Goal: Task Accomplishment & Management: Complete application form

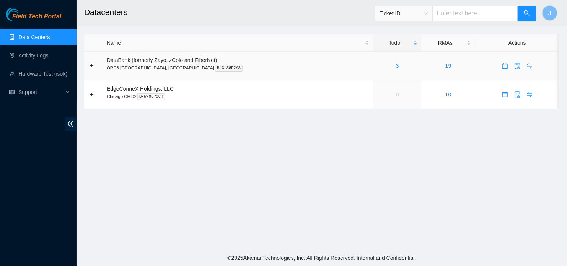
click at [378, 66] on div "3" at bounding box center [398, 66] width 40 height 8
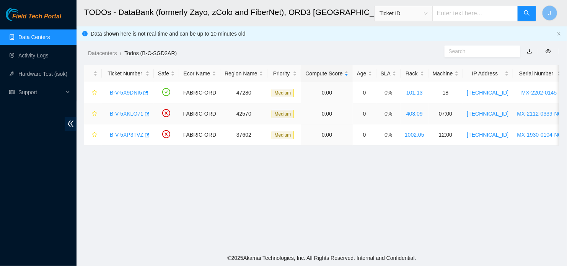
click at [130, 115] on link "B-V-5XKLO71" at bounding box center [127, 114] width 34 height 6
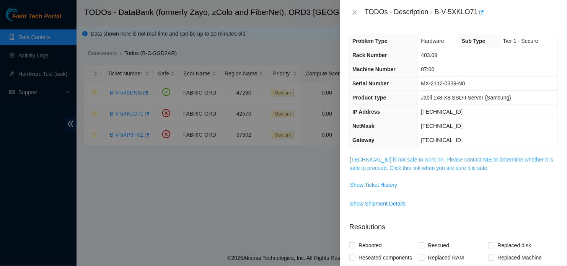
click at [447, 160] on link "23.54.77.16 is not safe to work on. Please contact NIE to determine whether it …" at bounding box center [452, 164] width 204 height 15
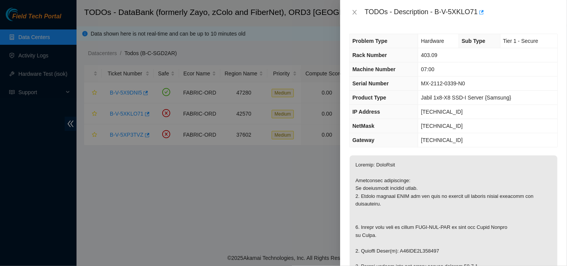
scroll to position [77, 0]
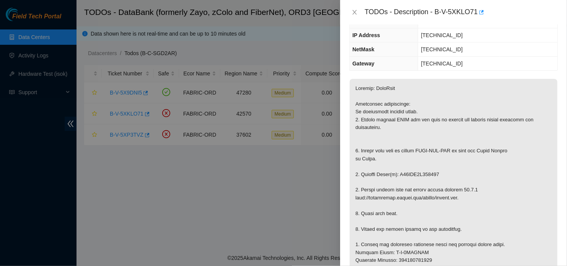
click at [326, 161] on div at bounding box center [283, 133] width 567 height 266
click at [356, 16] on div "TODOs - Description - B-V-5XKLO71" at bounding box center [453, 12] width 209 height 12
click at [353, 14] on icon "close" at bounding box center [355, 12] width 6 height 6
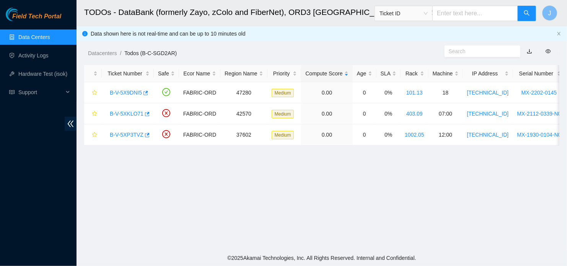
scroll to position [101, 0]
click at [139, 134] on link "B-V-5XP3TVZ" at bounding box center [127, 135] width 34 height 6
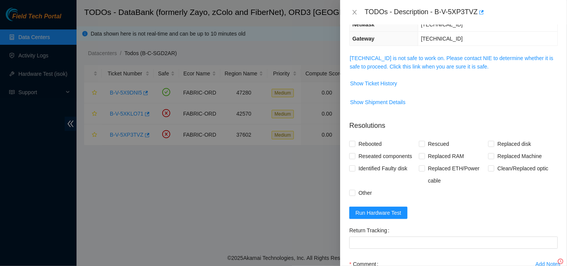
scroll to position [77, 0]
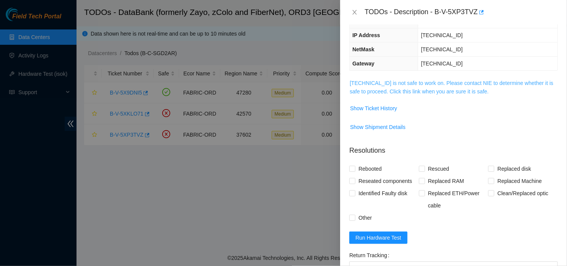
click at [437, 92] on link "23.33.84.26 is not safe to work on. Please contact NIE to determine whether it …" at bounding box center [452, 87] width 204 height 15
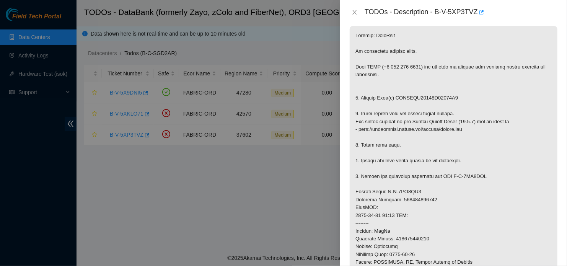
scroll to position [153, 0]
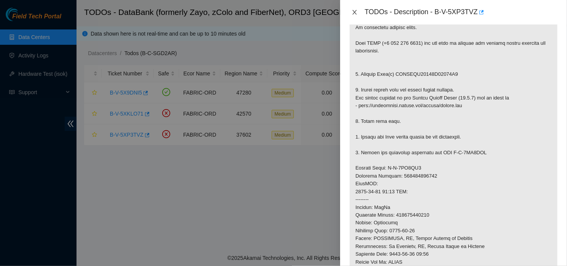
click at [355, 13] on icon "close" at bounding box center [355, 12] width 6 height 6
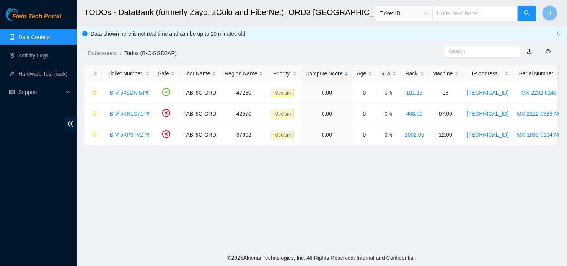
scroll to position [173, 0]
click at [121, 92] on link "B-V-5X9DNI5" at bounding box center [126, 93] width 32 height 6
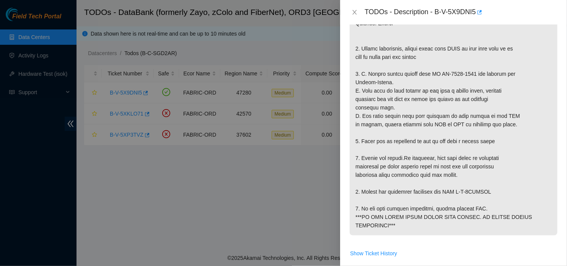
scroll to position [191, 0]
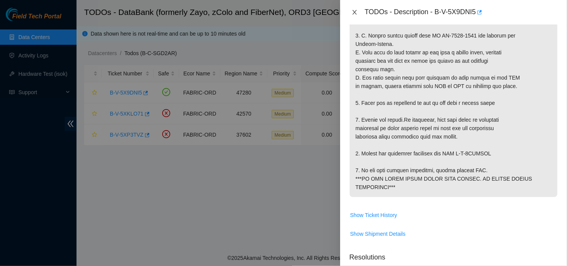
click at [355, 16] on div "TODOs - Description - B-V-5X9DNI5" at bounding box center [453, 12] width 209 height 12
click at [355, 15] on button "Close" at bounding box center [354, 12] width 11 height 7
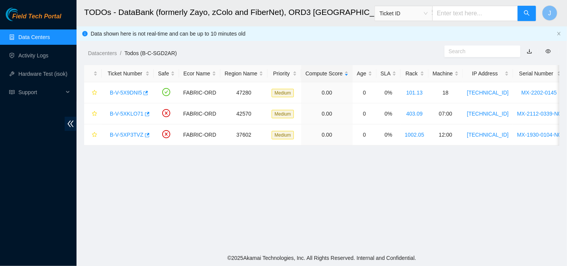
scroll to position [217, 0]
click at [133, 115] on link "B-V-5XKLO71" at bounding box center [127, 114] width 34 height 6
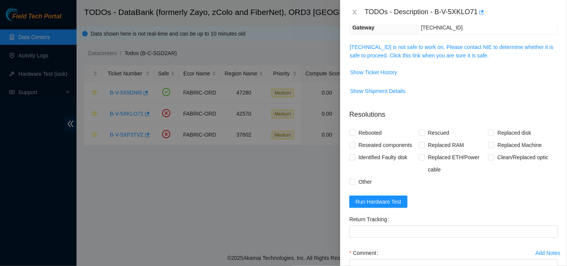
scroll to position [25, 0]
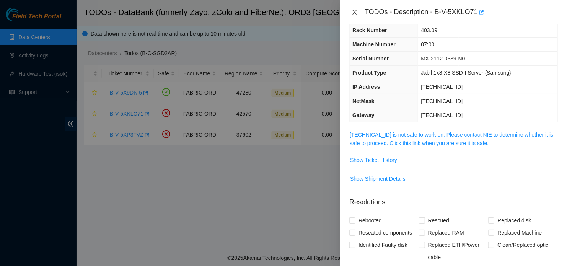
click at [354, 15] on icon "close" at bounding box center [355, 12] width 6 height 6
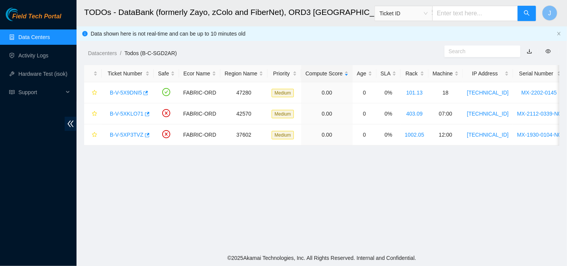
scroll to position [33, 0]
click at [115, 114] on link "B-V-5XKLO71" at bounding box center [127, 114] width 34 height 6
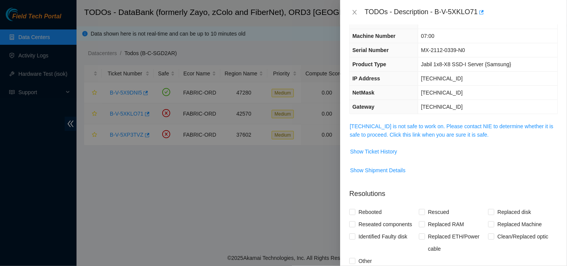
scroll to position [25, 0]
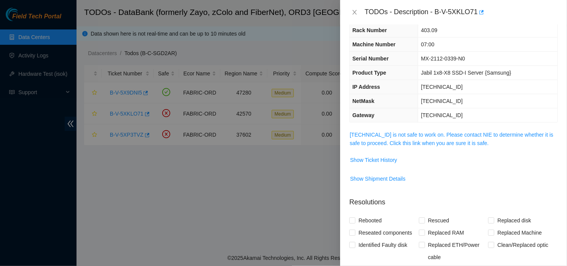
click at [400, 137] on span "23.54.77.16 is not safe to work on. Please contact NIE to determine whether it …" at bounding box center [454, 138] width 208 height 17
click at [416, 136] on link "23.54.77.16 is not safe to work on. Please contact NIE to determine whether it …" at bounding box center [452, 139] width 204 height 15
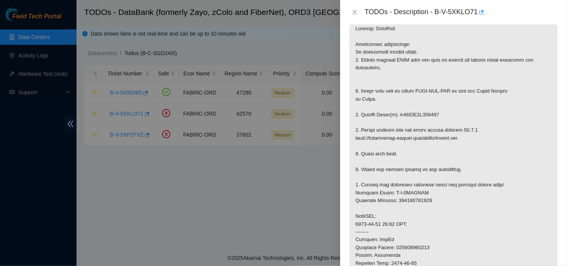
scroll to position [101, 0]
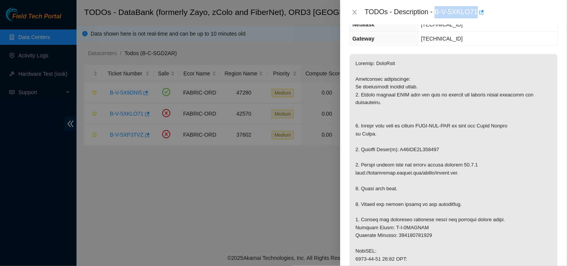
drag, startPoint x: 436, startPoint y: 11, endPoint x: 476, endPoint y: 11, distance: 40.6
click at [476, 11] on div "TODOs - Description - B-V-5XKLO71" at bounding box center [461, 12] width 193 height 12
copy div "B-V-5XKLO71"
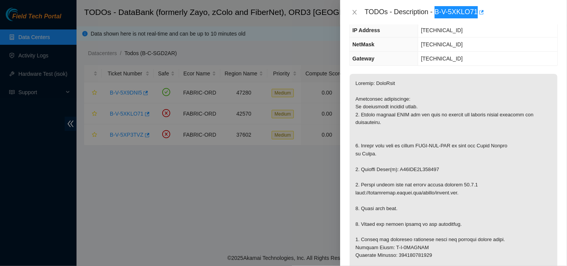
scroll to position [63, 0]
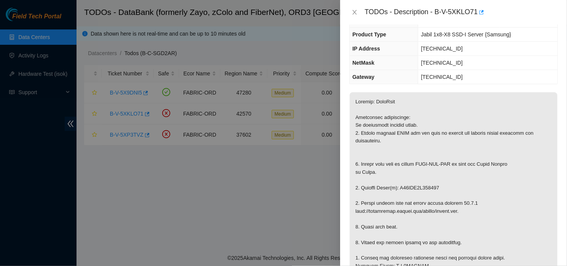
click at [527, 76] on td "23.54.77.1" at bounding box center [487, 77] width 139 height 14
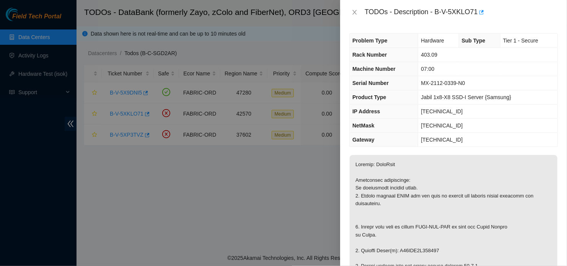
scroll to position [0, 0]
drag, startPoint x: 421, startPoint y: 84, endPoint x: 465, endPoint y: 81, distance: 44.1
click at [465, 81] on span "MX-2112-0339-N0" at bounding box center [443, 83] width 44 height 6
copy span "MX-2112-0339-N0"
click at [507, 105] on td "23.54.77.16" at bounding box center [487, 112] width 139 height 14
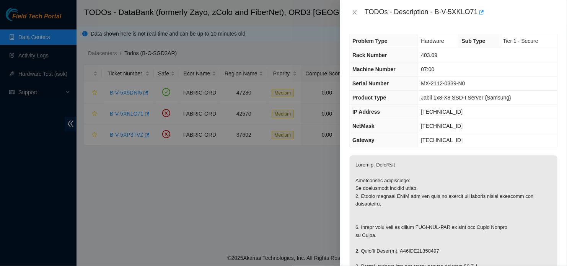
click at [121, 156] on div at bounding box center [283, 133] width 567 height 266
click at [355, 10] on icon "close" at bounding box center [355, 12] width 6 height 6
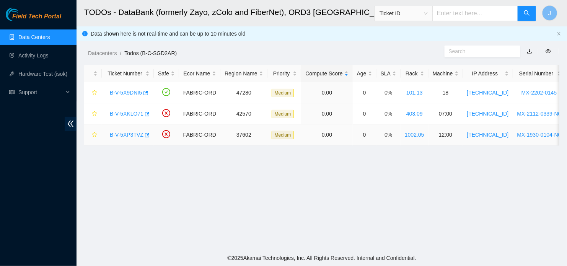
click at [132, 137] on link "B-V-5XP3TVZ" at bounding box center [127, 135] width 34 height 6
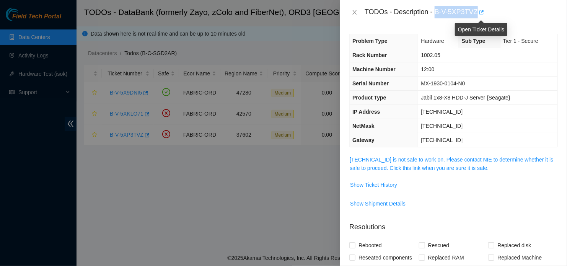
drag, startPoint x: 436, startPoint y: 12, endPoint x: 480, endPoint y: 8, distance: 44.5
click at [480, 8] on div "TODOs - Description - B-V-5XP3TVZ" at bounding box center [461, 12] width 193 height 12
copy div "B-V-5XP3TVZ"
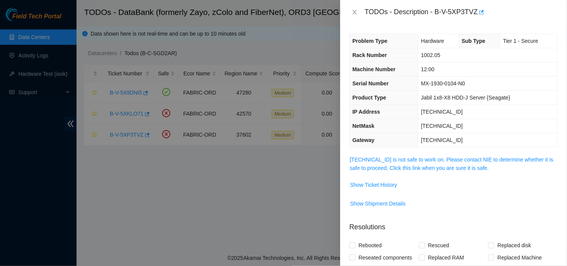
click at [515, 71] on td "12:00" at bounding box center [487, 69] width 139 height 14
click at [411, 166] on link "23.33.84.26 is not safe to work on. Please contact NIE to determine whether it …" at bounding box center [452, 164] width 204 height 15
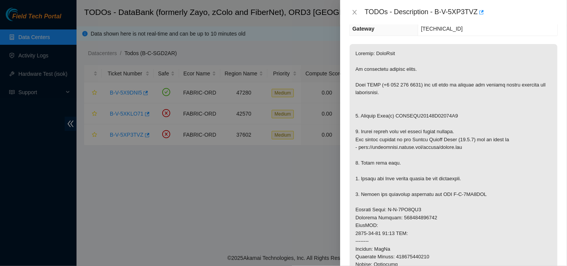
scroll to position [153, 0]
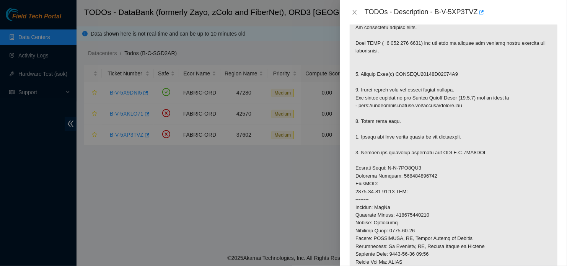
click at [339, 155] on div at bounding box center [283, 133] width 567 height 266
click at [508, 87] on p at bounding box center [454, 183] width 208 height 363
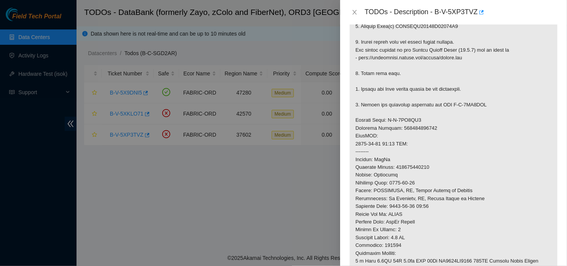
scroll to position [115, 0]
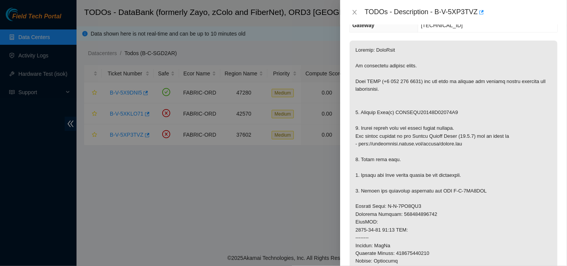
click at [515, 103] on p at bounding box center [454, 222] width 208 height 363
drag, startPoint x: 237, startPoint y: 200, endPoint x: 243, endPoint y: 200, distance: 6.5
click at [239, 200] on div at bounding box center [283, 133] width 567 height 266
click at [352, 14] on icon "close" at bounding box center [355, 12] width 6 height 6
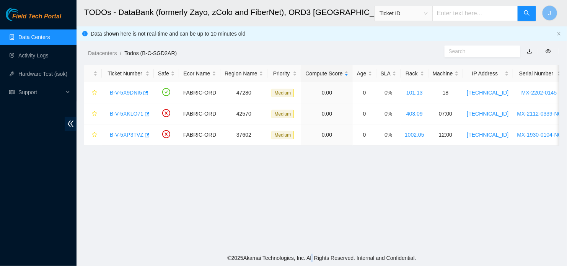
drag, startPoint x: 318, startPoint y: 255, endPoint x: 382, endPoint y: 265, distance: 65.0
click at [324, 256] on footer "© 2025 Akamai Technologies, Inc. All Rights Reserved. Internal and Confidential." at bounding box center [322, 258] width 491 height 16
click at [393, 204] on main "TODOs - DataBank (formerly Zayo, zColo and FiberNet), ORD3 Mt Prospect, IL Tick…" at bounding box center [322, 125] width 491 height 250
click at [16, 142] on div "Field Tech Portal Data Centers Activity Logs Hardware Test (isok) Support" at bounding box center [38, 137] width 77 height 258
click at [545, 165] on main "TODOs - DataBank (formerly Zayo, zColo and FiberNet), ORD3 Mt Prospect, IL Tick…" at bounding box center [322, 125] width 491 height 250
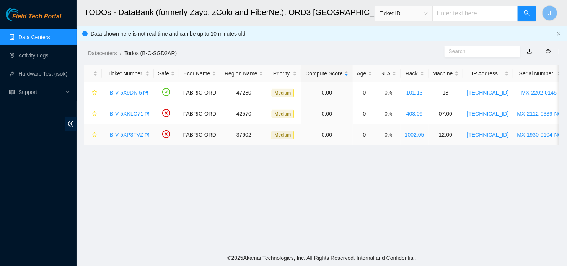
click at [130, 135] on link "B-V-5XP3TVZ" at bounding box center [127, 135] width 34 height 6
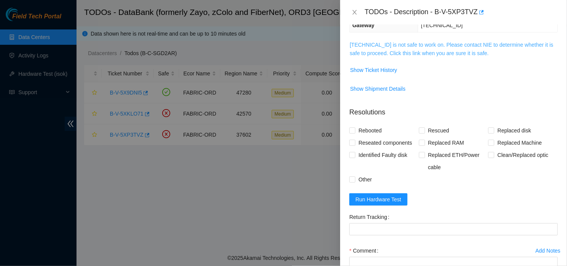
click at [412, 47] on link "23.33.84.26 is not safe to work on. Please contact NIE to determine whether it …" at bounding box center [452, 49] width 204 height 15
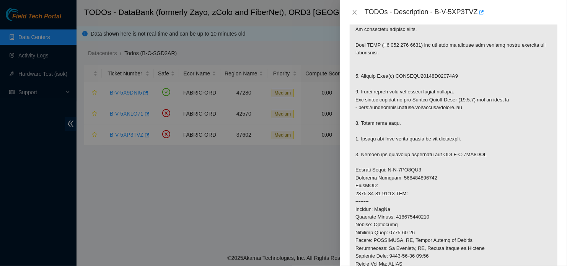
scroll to position [178, 0]
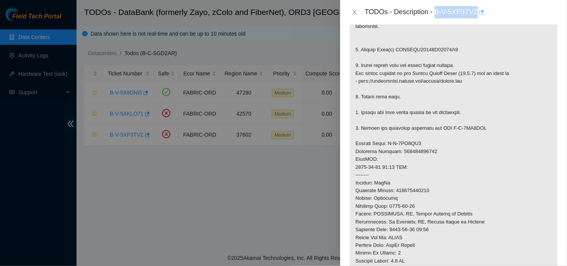
drag, startPoint x: 437, startPoint y: 12, endPoint x: 478, endPoint y: 11, distance: 40.2
click at [478, 11] on div "TODOs - Description - B-V-5XP3TVZ" at bounding box center [461, 12] width 193 height 12
copy div "B-V-5XP3TVZ"
click at [470, 73] on p at bounding box center [454, 159] width 208 height 363
click at [514, 147] on p at bounding box center [454, 159] width 208 height 363
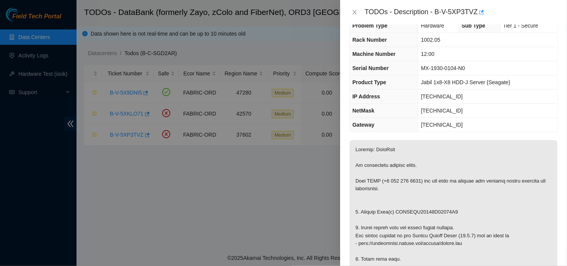
scroll to position [12, 0]
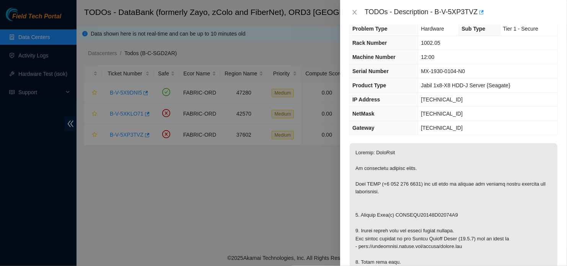
click at [546, 81] on td "Jabil 1x8-X8 HDD-J Server {Seagate}" at bounding box center [487, 85] width 139 height 14
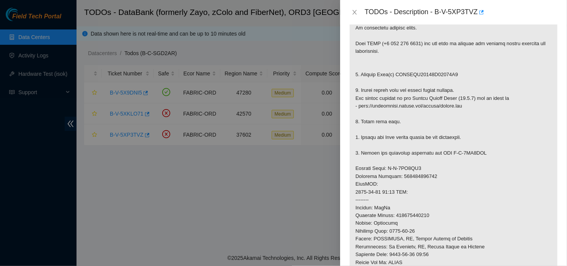
scroll to position [152, 0]
click at [516, 248] on p at bounding box center [454, 184] width 208 height 363
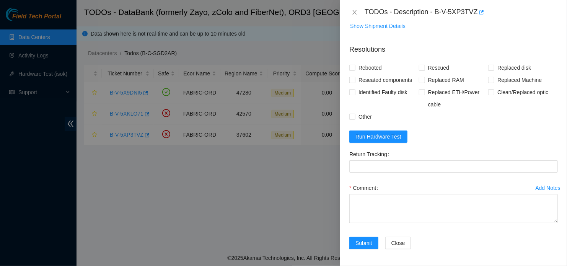
scroll to position [523, 0]
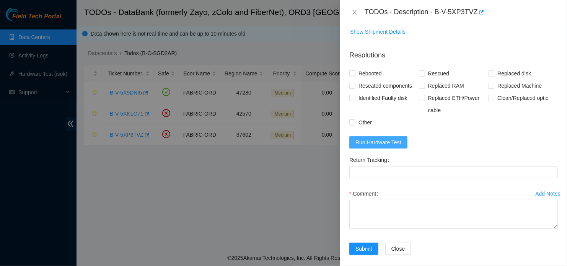
click at [386, 144] on span "Run Hardware Test" at bounding box center [378, 142] width 46 height 8
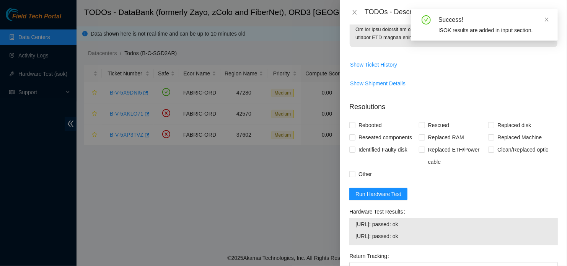
scroll to position [471, 0]
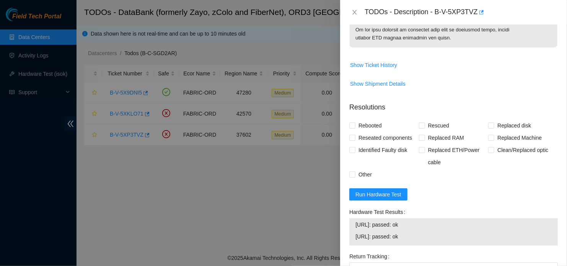
click at [522, 86] on span "Show Shipment Details" at bounding box center [454, 84] width 208 height 12
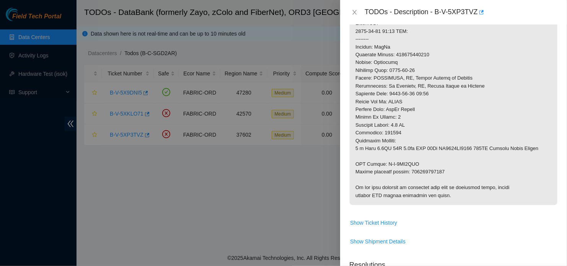
scroll to position [307, 0]
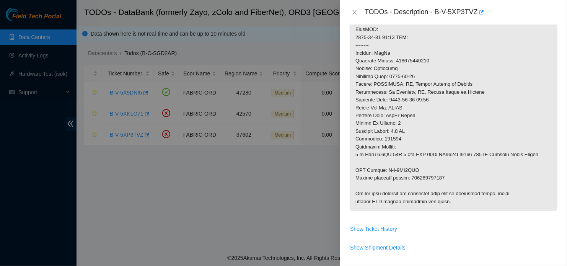
click at [522, 86] on p at bounding box center [454, 29] width 208 height 363
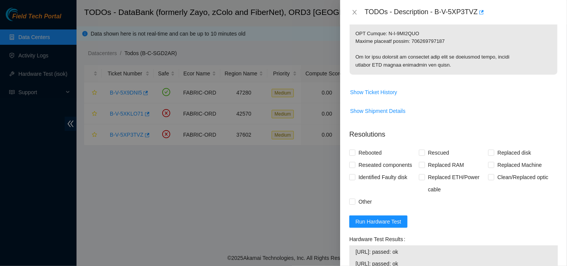
scroll to position [448, 0]
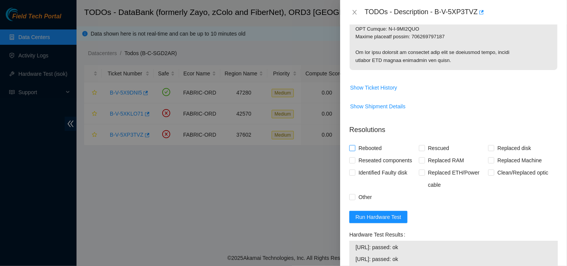
click at [357, 147] on span "Rebooted" at bounding box center [369, 148] width 29 height 12
click at [355, 147] on input "Rebooted" at bounding box center [351, 147] width 5 height 5
checkbox input "true"
click at [422, 150] on span at bounding box center [422, 148] width 6 height 6
click at [422, 150] on input "Rescued" at bounding box center [421, 147] width 5 height 5
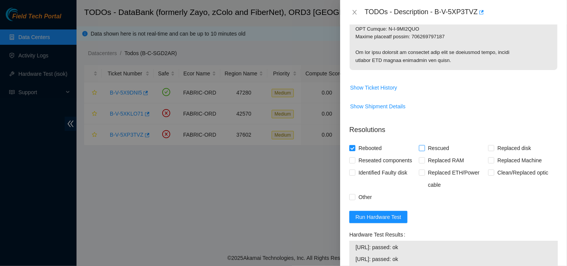
checkbox input "true"
click at [488, 152] on label "Replaced disk" at bounding box center [511, 148] width 46 height 12
click at [488, 150] on input "Replaced disk" at bounding box center [490, 147] width 5 height 5
checkbox input "true"
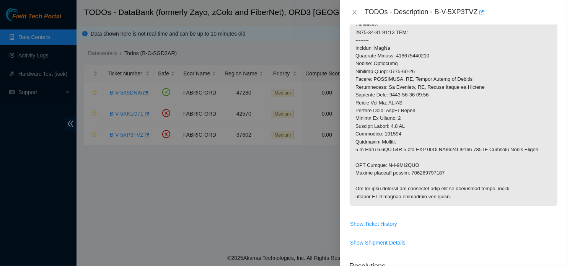
scroll to position [312, 0]
drag, startPoint x: 410, startPoint y: 173, endPoint x: 444, endPoint y: 172, distance: 33.7
click at [444, 172] on p at bounding box center [454, 24] width 208 height 363
copy p "463470064092"
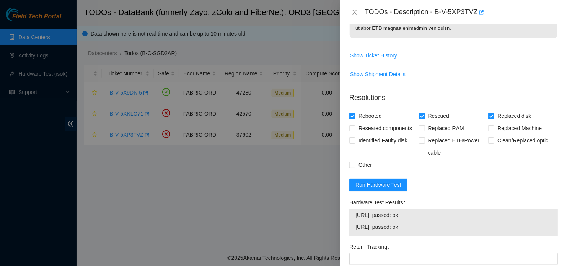
scroll to position [533, 0]
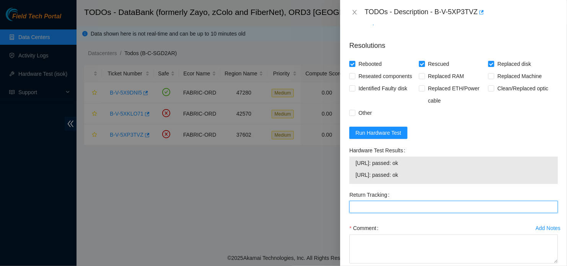
click at [411, 211] on Tracking "Return Tracking" at bounding box center [453, 207] width 209 height 12
paste Tracking "463470064092"
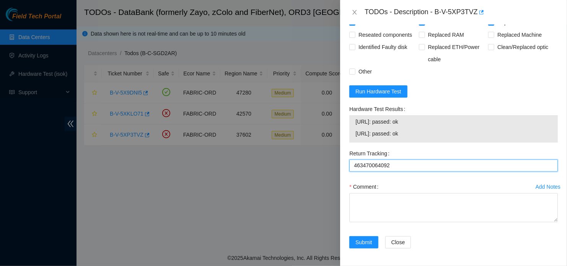
type Tracking "463470064092"
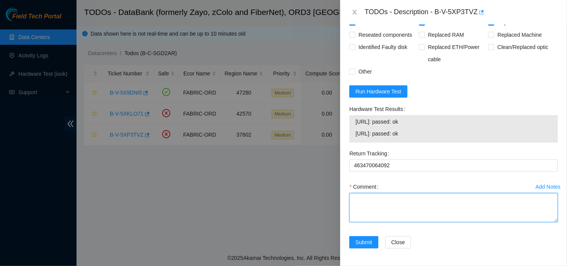
click at [502, 217] on textarea "Comment" at bounding box center [453, 207] width 209 height 29
paste textarea "- Located device - Replace DBD; SN: old WFKEGXS0 > new WFKA8608 - Rescued; Conf…"
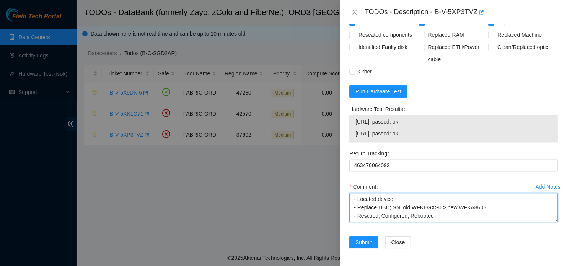
scroll to position [15, 0]
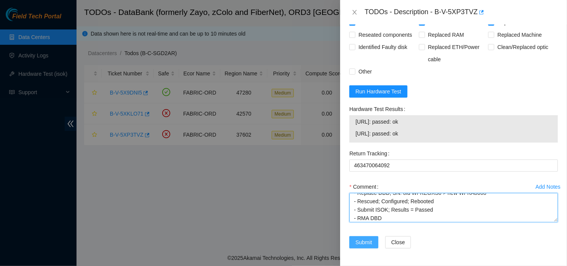
type textarea "- Located device - Replace DBD; SN: old WFKEGXS0 > new WFKA8608 - Rescued; Conf…"
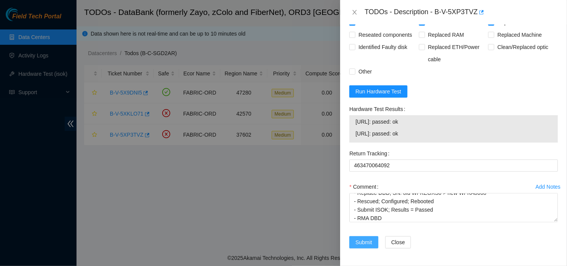
click at [358, 238] on span "Submit" at bounding box center [363, 242] width 17 height 8
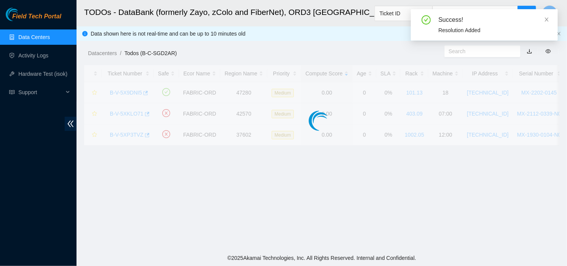
scroll to position [210, 0]
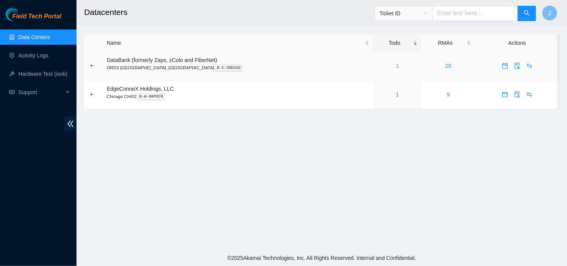
click at [396, 67] on link "1" at bounding box center [397, 66] width 3 height 6
click at [27, 160] on div "Field Tech Portal Data Centers Activity Logs Hardware Test (isok) Support" at bounding box center [38, 137] width 77 height 258
click at [21, 147] on div "Field Tech Portal Data Centers Activity Logs Hardware Test (isok) Support" at bounding box center [38, 137] width 77 height 258
